Goal: Information Seeking & Learning: Learn about a topic

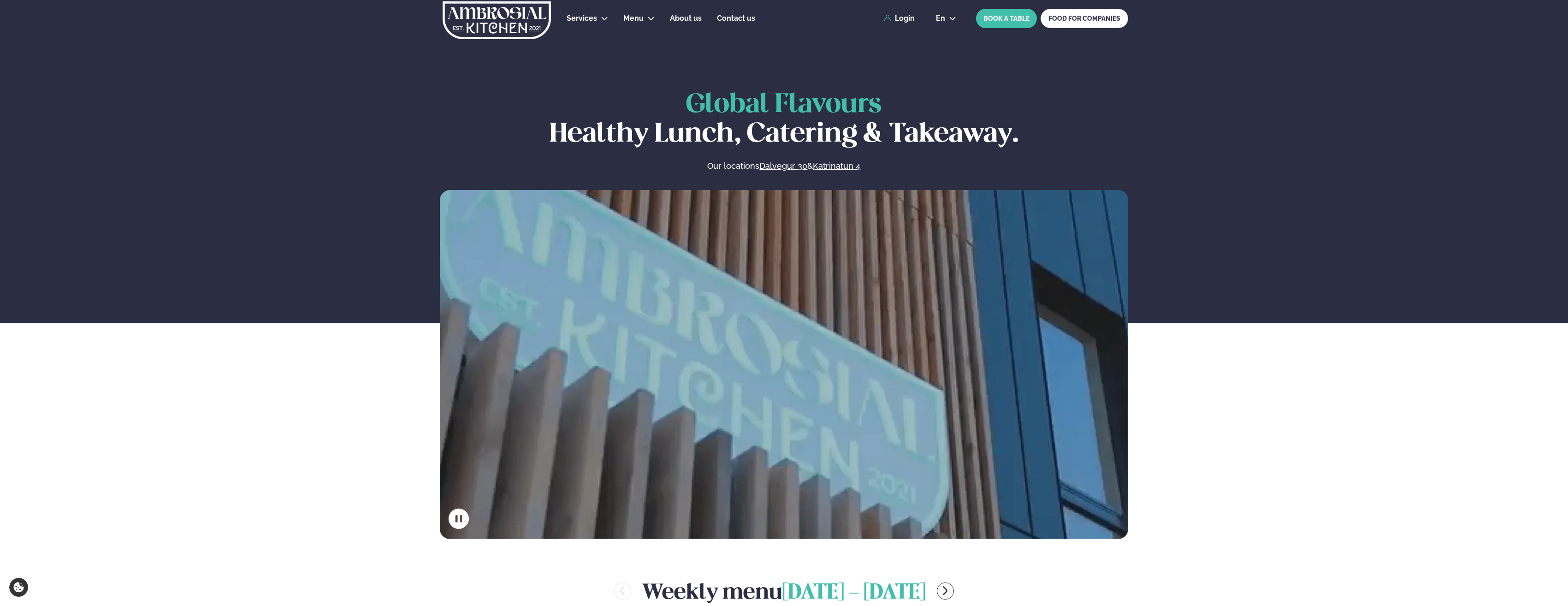
scroll to position [369, 0]
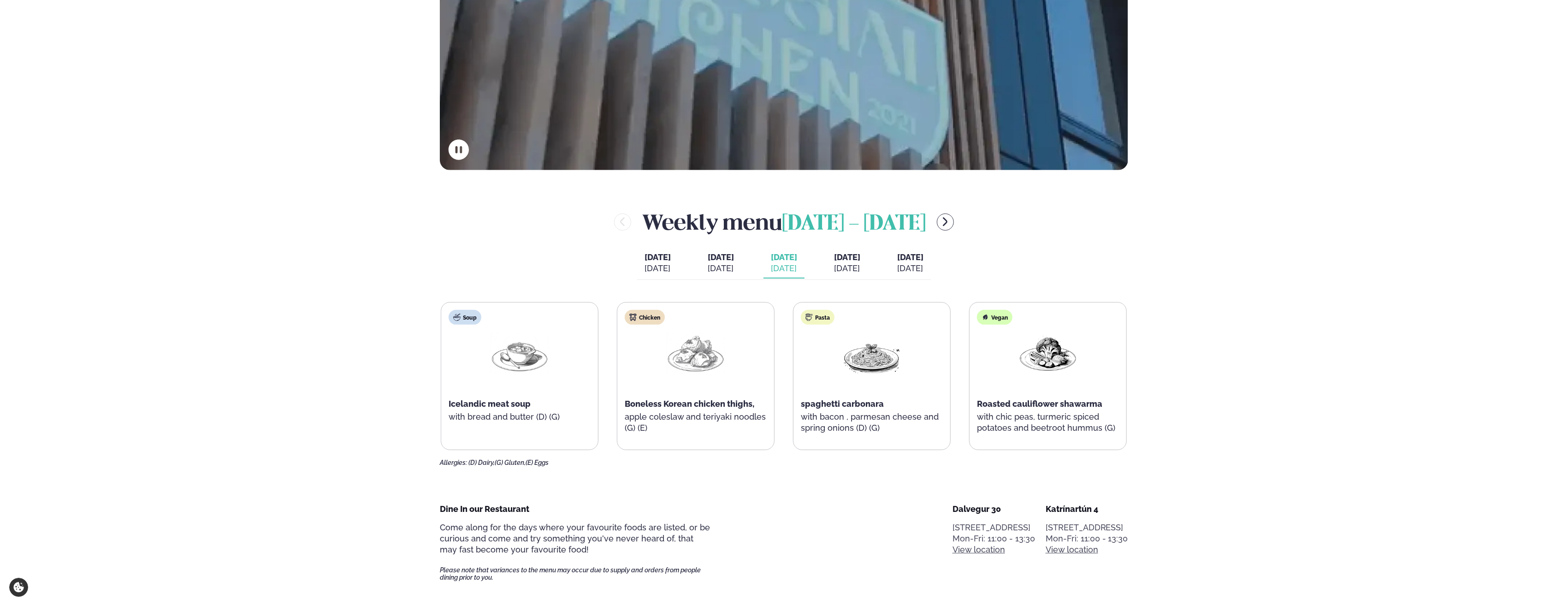
click at [726, 274] on button "[DATE] [PERSON_NAME]. [DATE]" at bounding box center [721, 263] width 41 height 30
click at [771, 272] on div "[DATE]" at bounding box center [783, 268] width 26 height 11
click at [708, 259] on span "[DATE]" at bounding box center [720, 257] width 26 height 11
click at [778, 268] on div "[DATE]" at bounding box center [783, 268] width 26 height 11
drag, startPoint x: 781, startPoint y: 287, endPoint x: 782, endPoint y: 301, distance: 14.0
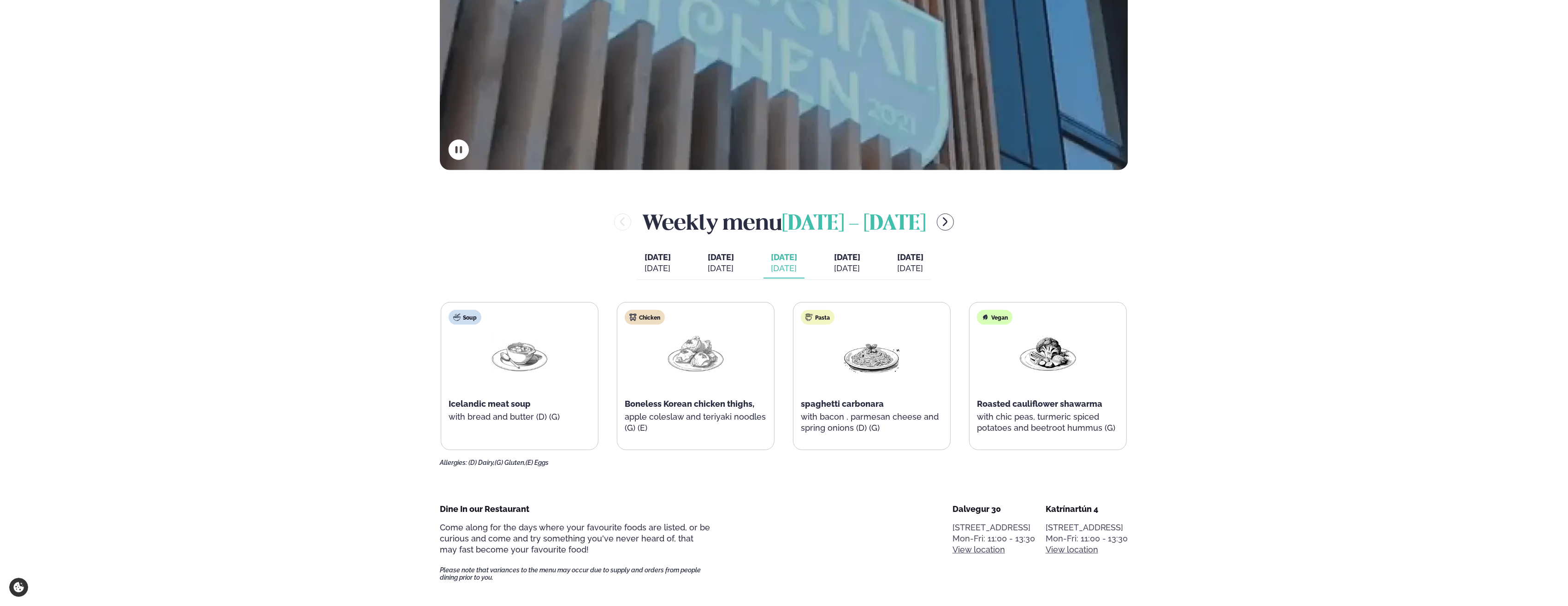
click at [782, 301] on div "Weekly menu [DATE] - [DATE] [DATE] [DATE] [DATE] [PERSON_NAME]. [DATE] [DATE] […" at bounding box center [783, 337] width 688 height 260
drag, startPoint x: 605, startPoint y: 286, endPoint x: 647, endPoint y: 291, distance: 42.3
click at [647, 291] on div "Weekly menu [DATE] - [DATE] [DATE] [DATE] [DATE] [PERSON_NAME]. [DATE] [DATE] […" at bounding box center [783, 337] width 688 height 260
click at [677, 289] on div "Weekly menu [DATE] - [DATE] [DATE] [DATE] [DATE] [PERSON_NAME]. [DATE] [DATE] […" at bounding box center [783, 337] width 688 height 260
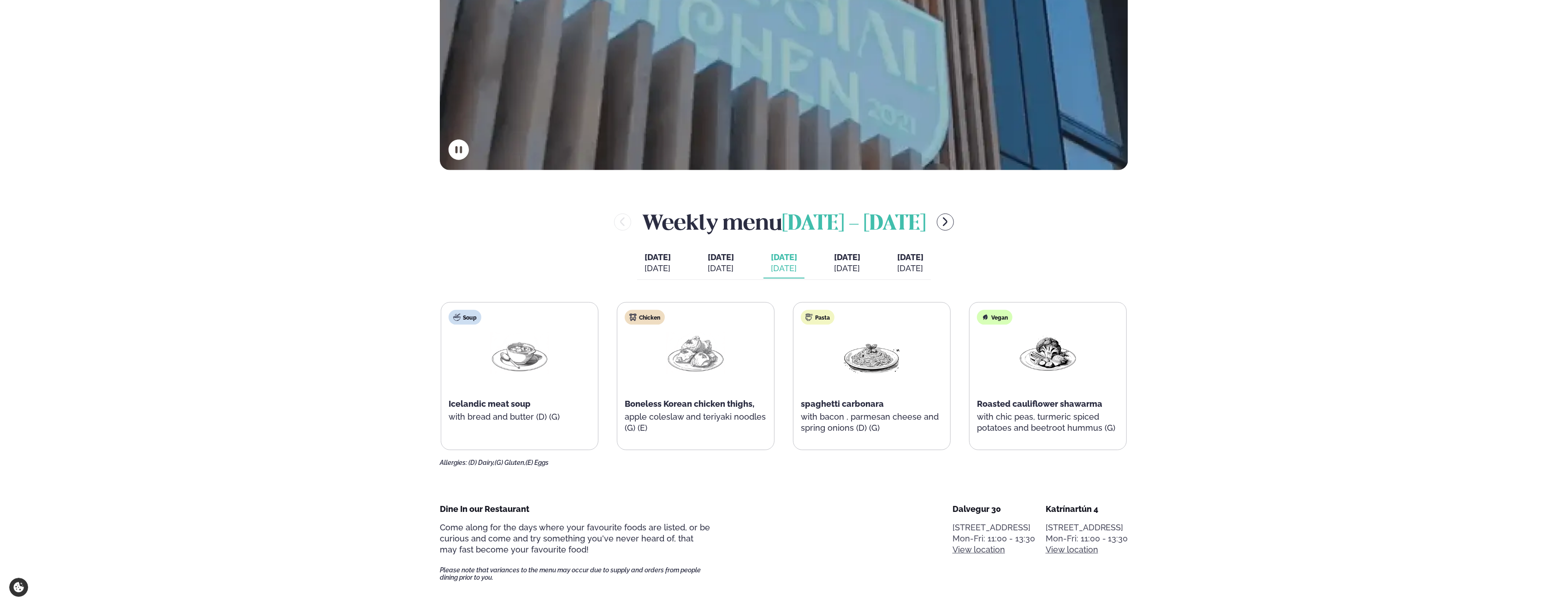
click at [708, 267] on div "[DATE]" at bounding box center [720, 268] width 26 height 11
click at [780, 265] on div "[DATE]" at bounding box center [783, 268] width 26 height 11
click at [708, 269] on div "[DATE]" at bounding box center [720, 268] width 26 height 11
click at [772, 269] on div "[DATE]" at bounding box center [783, 268] width 26 height 11
